Goal: Communication & Community: Answer question/provide support

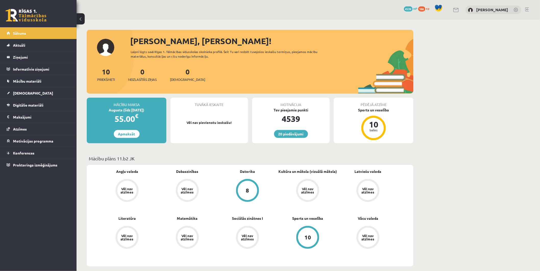
click at [30, 68] on legend "Informatīvie ziņojumi 0" at bounding box center [41, 69] width 57 height 12
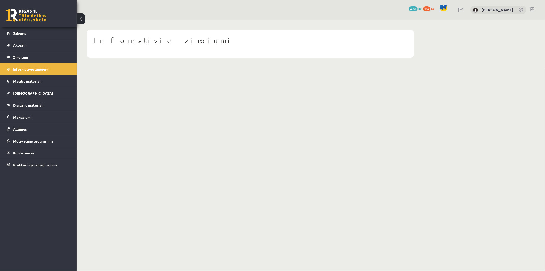
click at [50, 73] on legend "Informatīvie ziņojumi 0" at bounding box center [41, 69] width 57 height 12
click at [27, 57] on legend "Ziņojumi 0" at bounding box center [41, 57] width 57 height 12
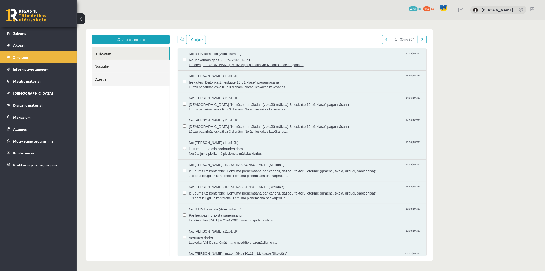
click at [258, 52] on div "No: R1TV komanda (Administratori) 10:29 04/08/2025" at bounding box center [304, 53] width 232 height 5
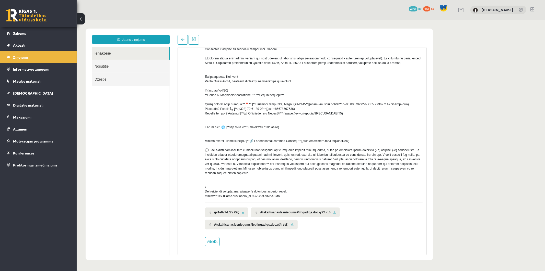
click at [213, 237] on div "No: R1TV komanda (Administratori) gv1e0v74. (29 KB) AtskaitisanasIesniegumsPiln…" at bounding box center [314, 137] width 218 height 218
click at [211, 239] on link "Atbildēt" at bounding box center [212, 241] width 15 height 9
type input "**********"
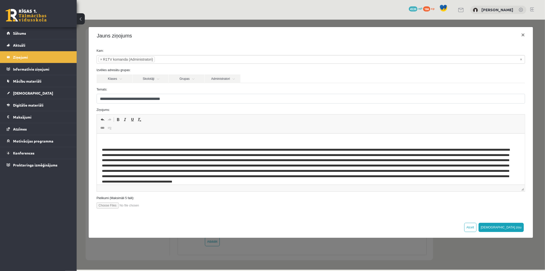
click at [118, 205] on input "file" at bounding box center [125, 205] width 58 height 6
type input "**********"
click at [126, 136] on html at bounding box center [311, 164] width 428 height 61
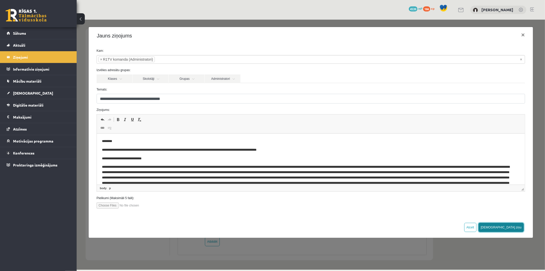
click at [509, 228] on button "Sūtīt ziņu" at bounding box center [500, 227] width 45 height 9
